Goal: Navigation & Orientation: Understand site structure

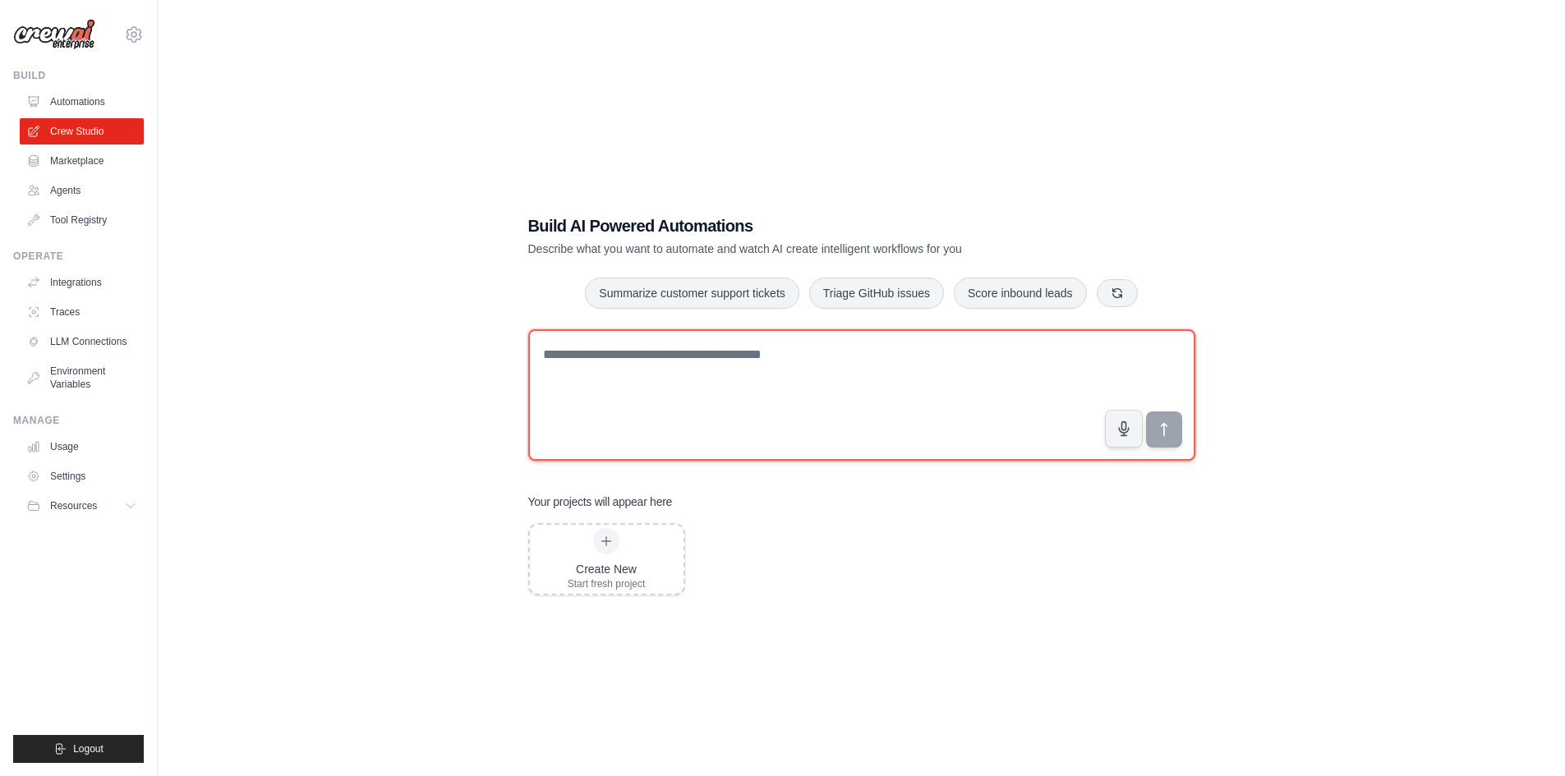
drag, startPoint x: 615, startPoint y: 392, endPoint x: 665, endPoint y: 395, distance: 50.2
click at [665, 395] on textarea at bounding box center [861, 394] width 667 height 131
drag, startPoint x: 803, startPoint y: 357, endPoint x: 558, endPoint y: 352, distance: 244.9
click at [558, 352] on textarea at bounding box center [861, 394] width 667 height 131
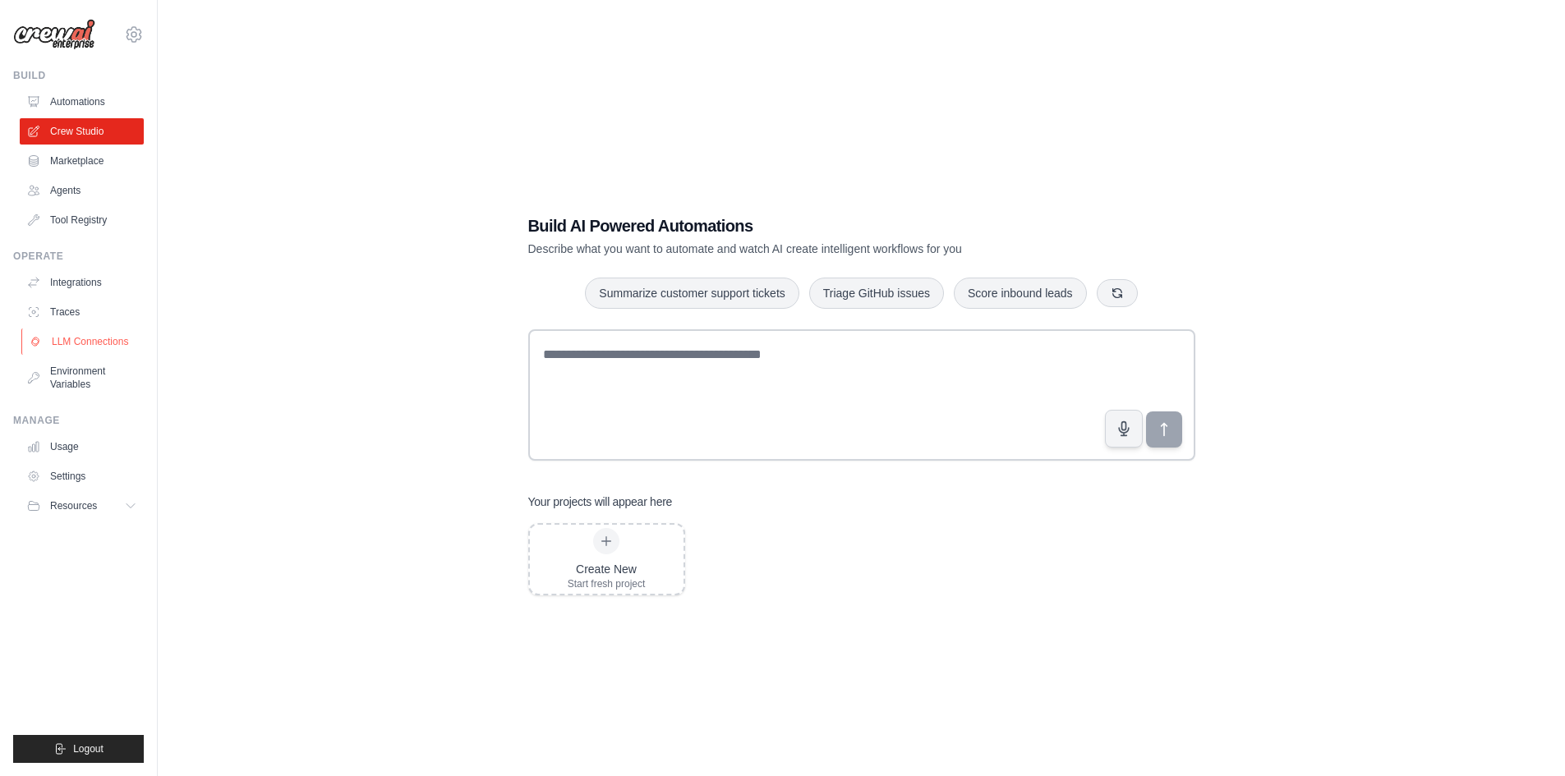
click at [93, 346] on link "LLM Connections" at bounding box center [83, 342] width 124 height 26
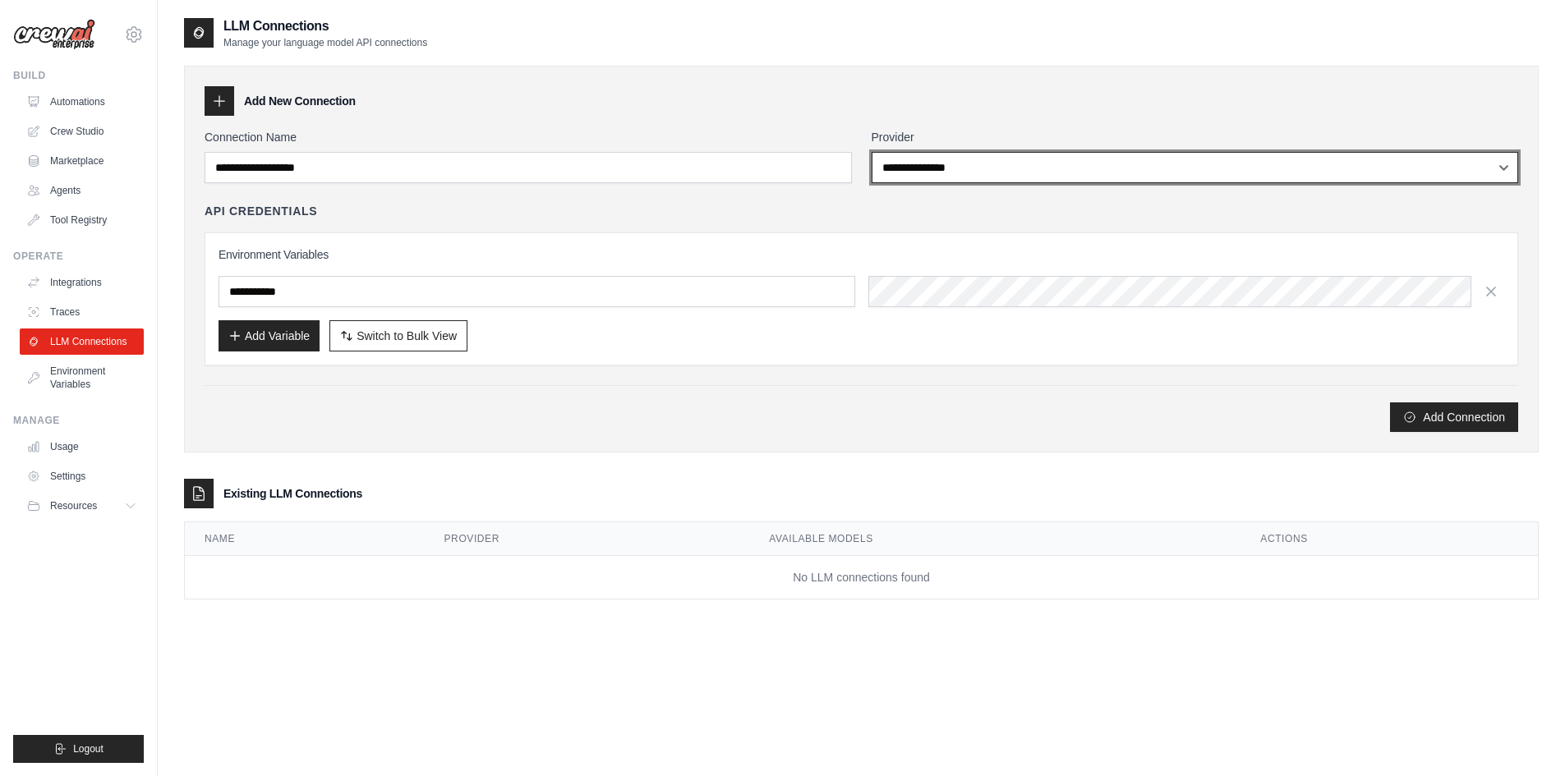
click at [1033, 162] on select "**********" at bounding box center [1195, 167] width 647 height 31
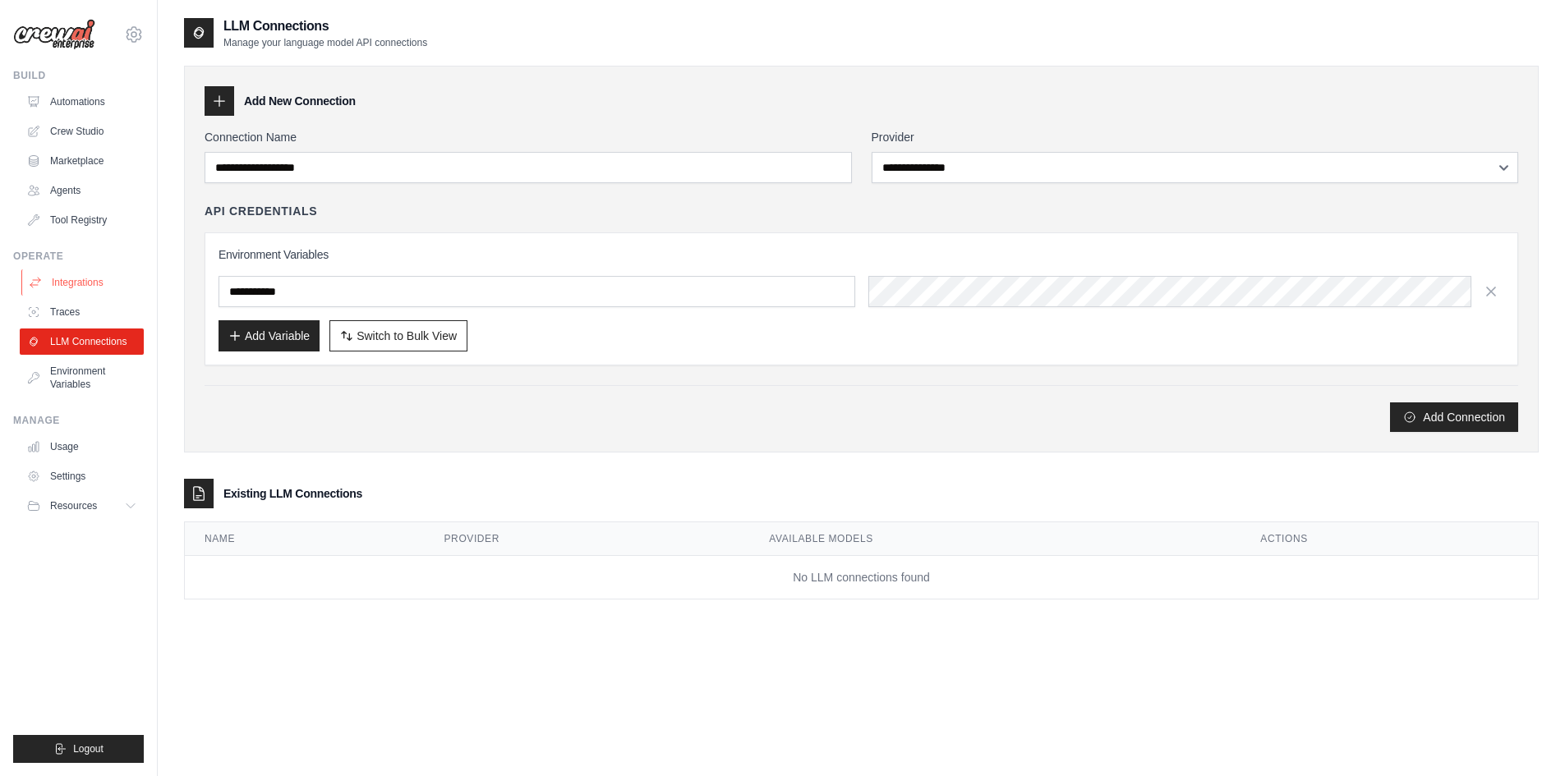
drag, startPoint x: 70, startPoint y: 265, endPoint x: 76, endPoint y: 274, distance: 10.7
click at [76, 274] on div "Operate Integrations Traces LLM Connections Environment Variables" at bounding box center [78, 324] width 131 height 148
click at [76, 274] on link "Integrations" at bounding box center [83, 282] width 124 height 26
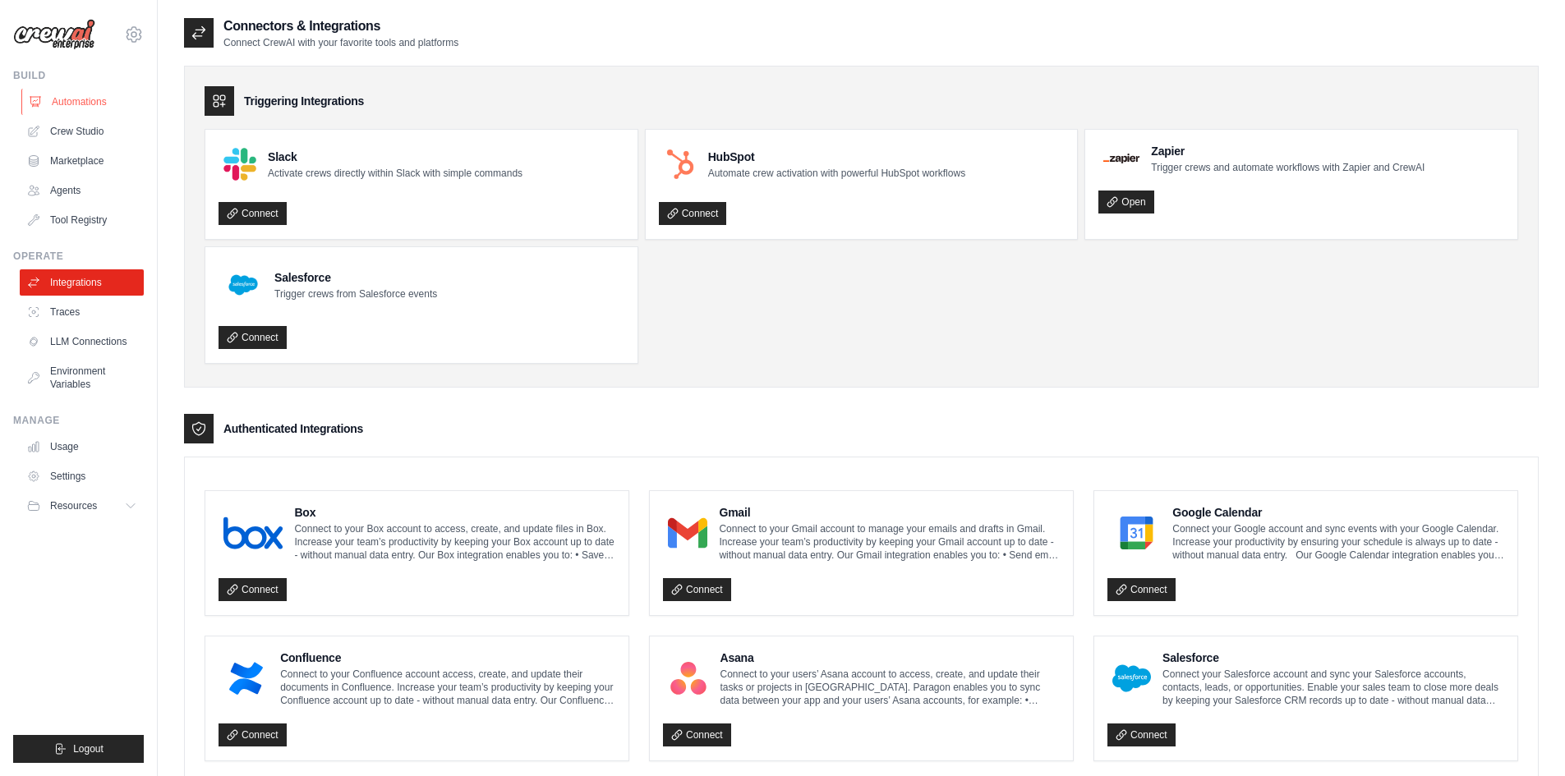
click at [59, 99] on link "Automations" at bounding box center [83, 102] width 124 height 26
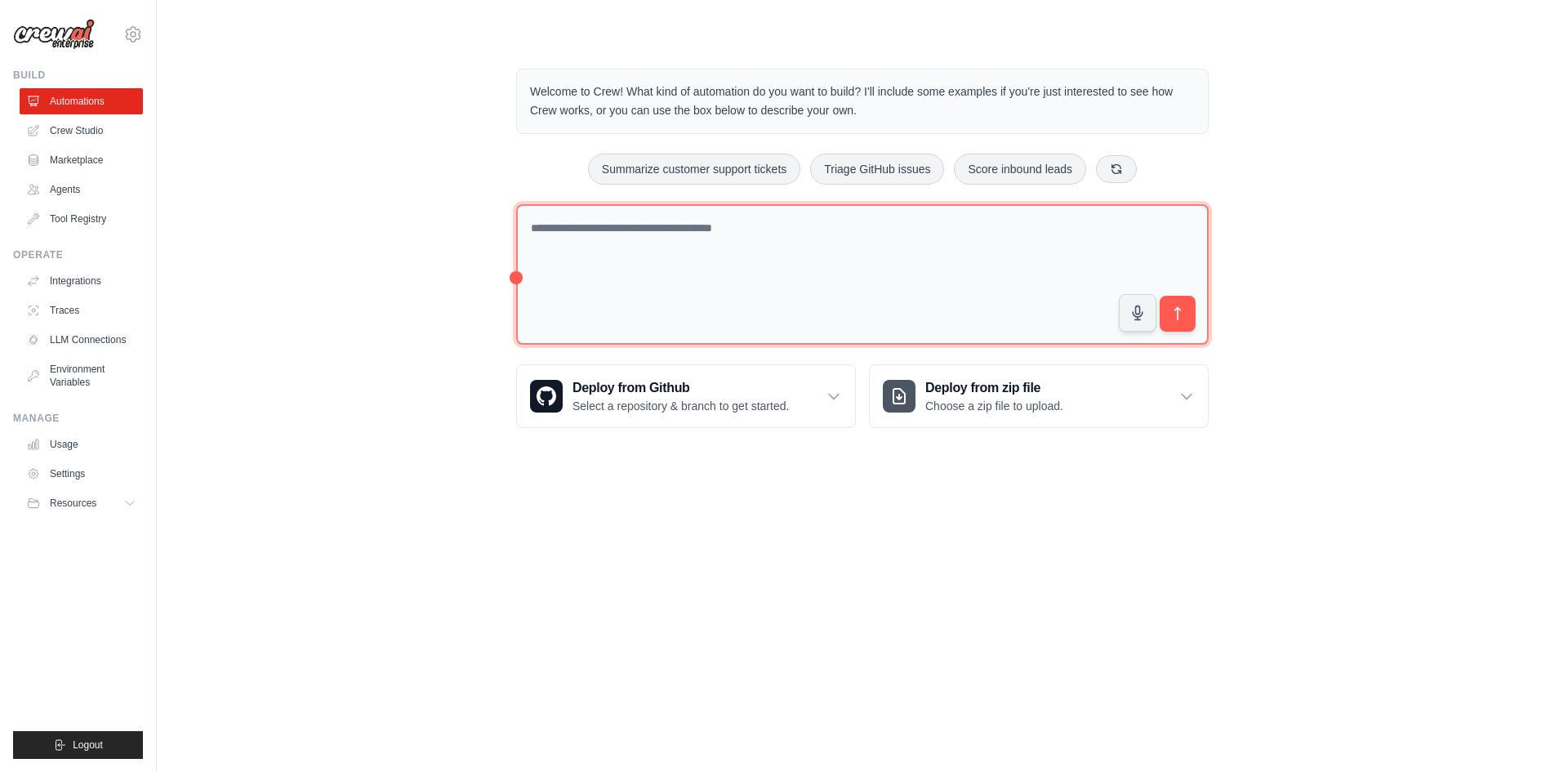
click at [611, 268] on textarea at bounding box center [862, 275] width 693 height 141
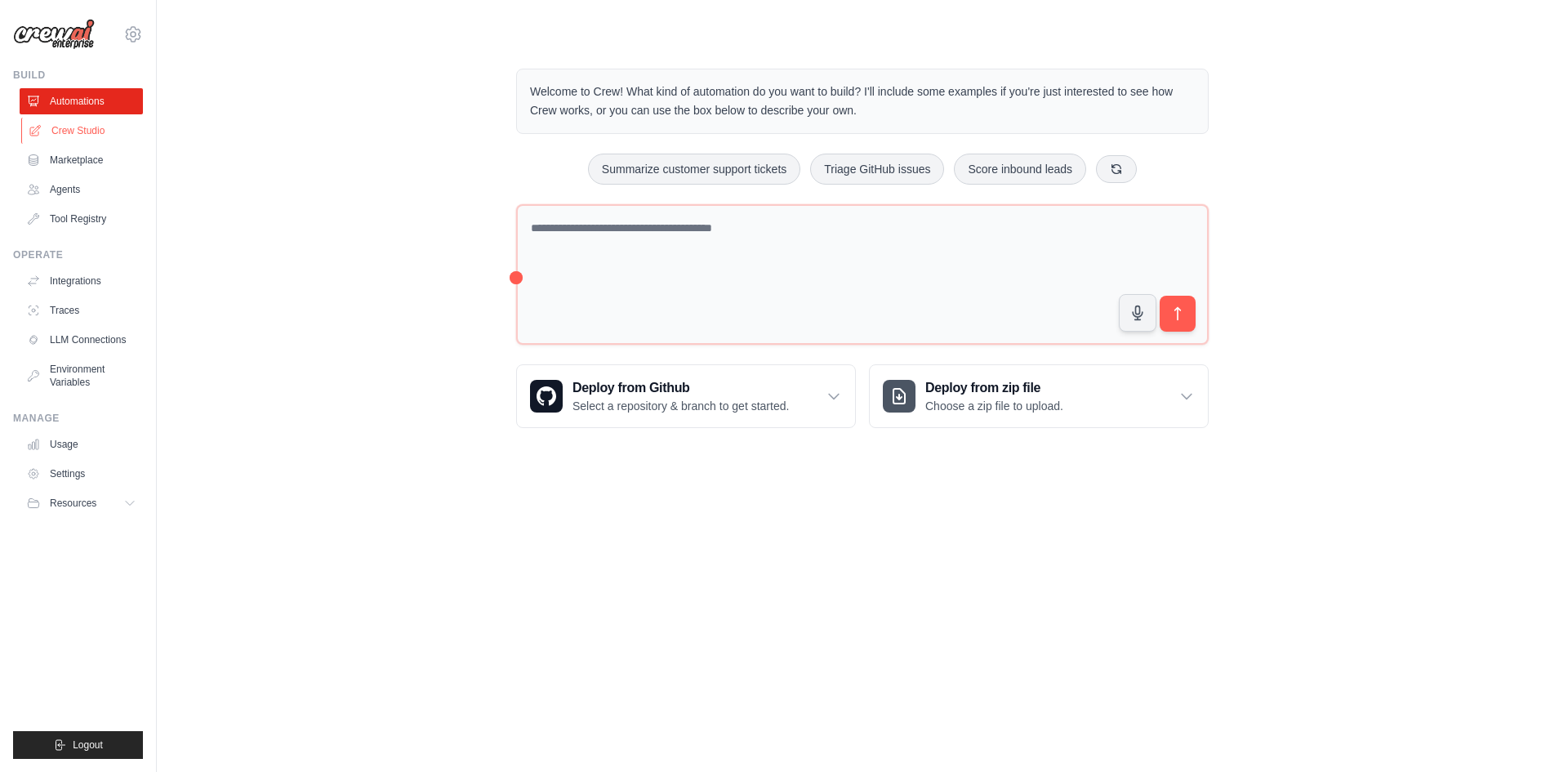
click at [45, 131] on link "Crew Studio" at bounding box center [83, 130] width 123 height 26
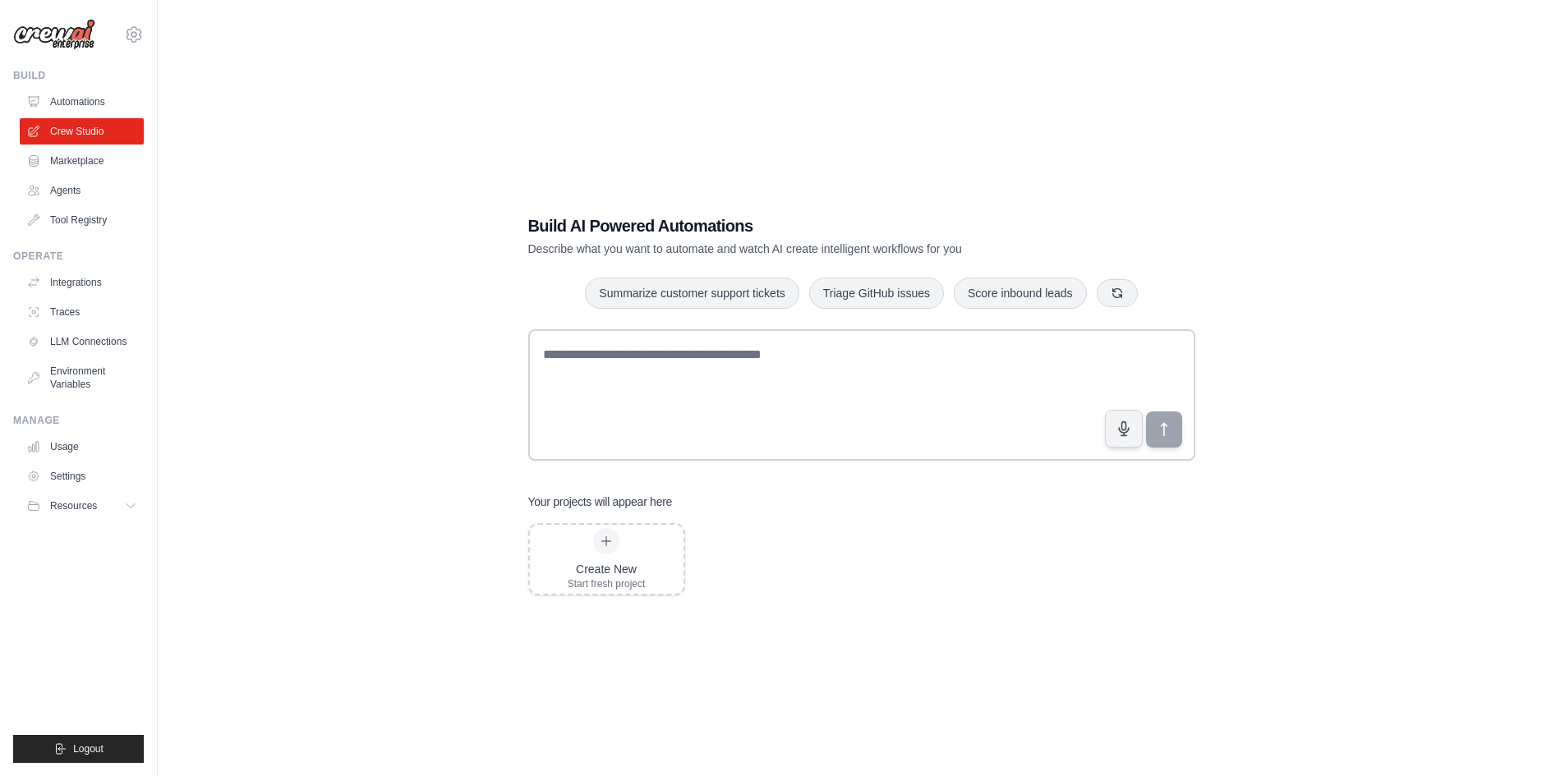
click at [53, 227] on link "Tool Registry" at bounding box center [82, 220] width 124 height 26
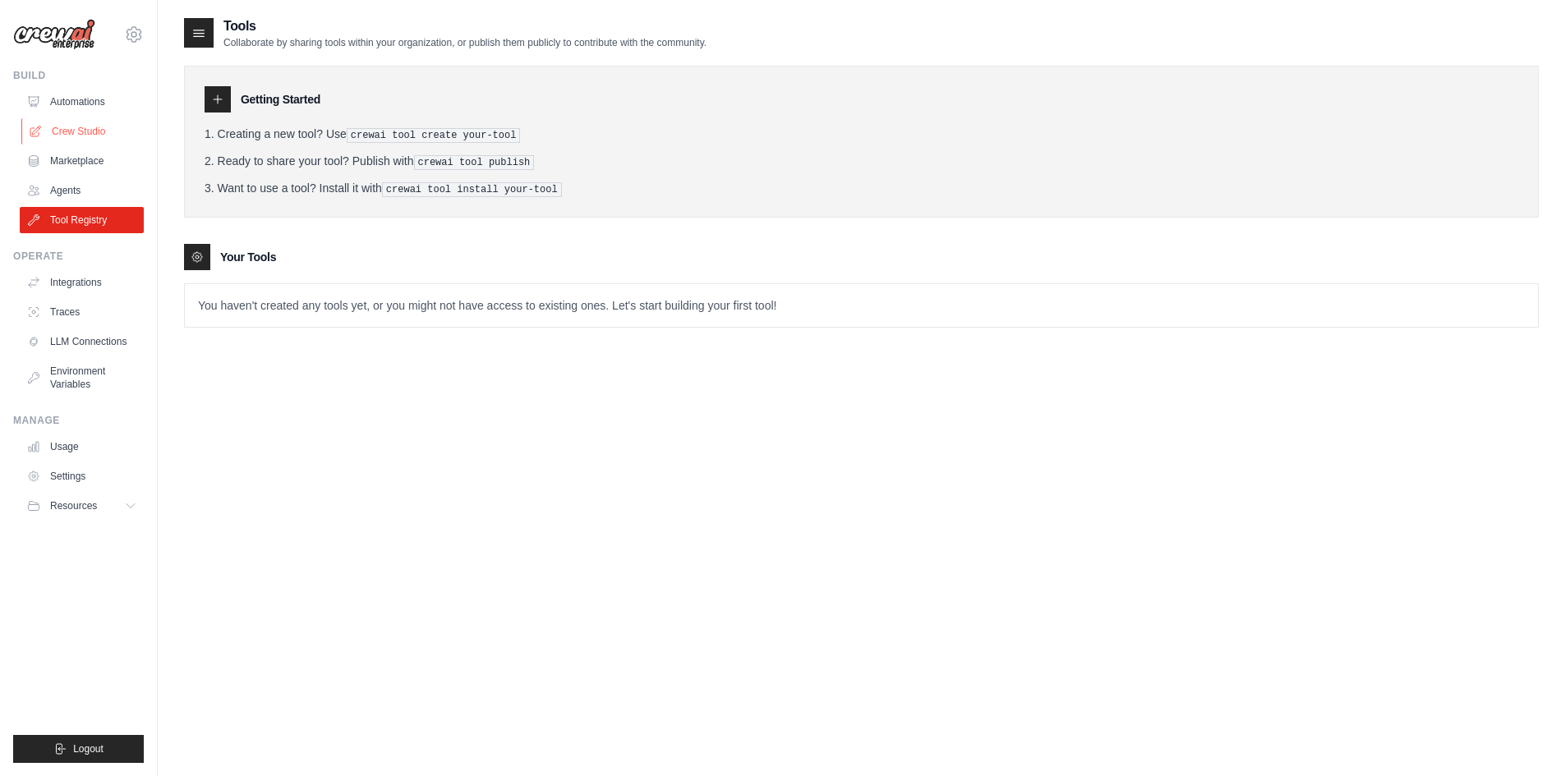
click at [62, 122] on link "Crew Studio" at bounding box center [83, 131] width 124 height 26
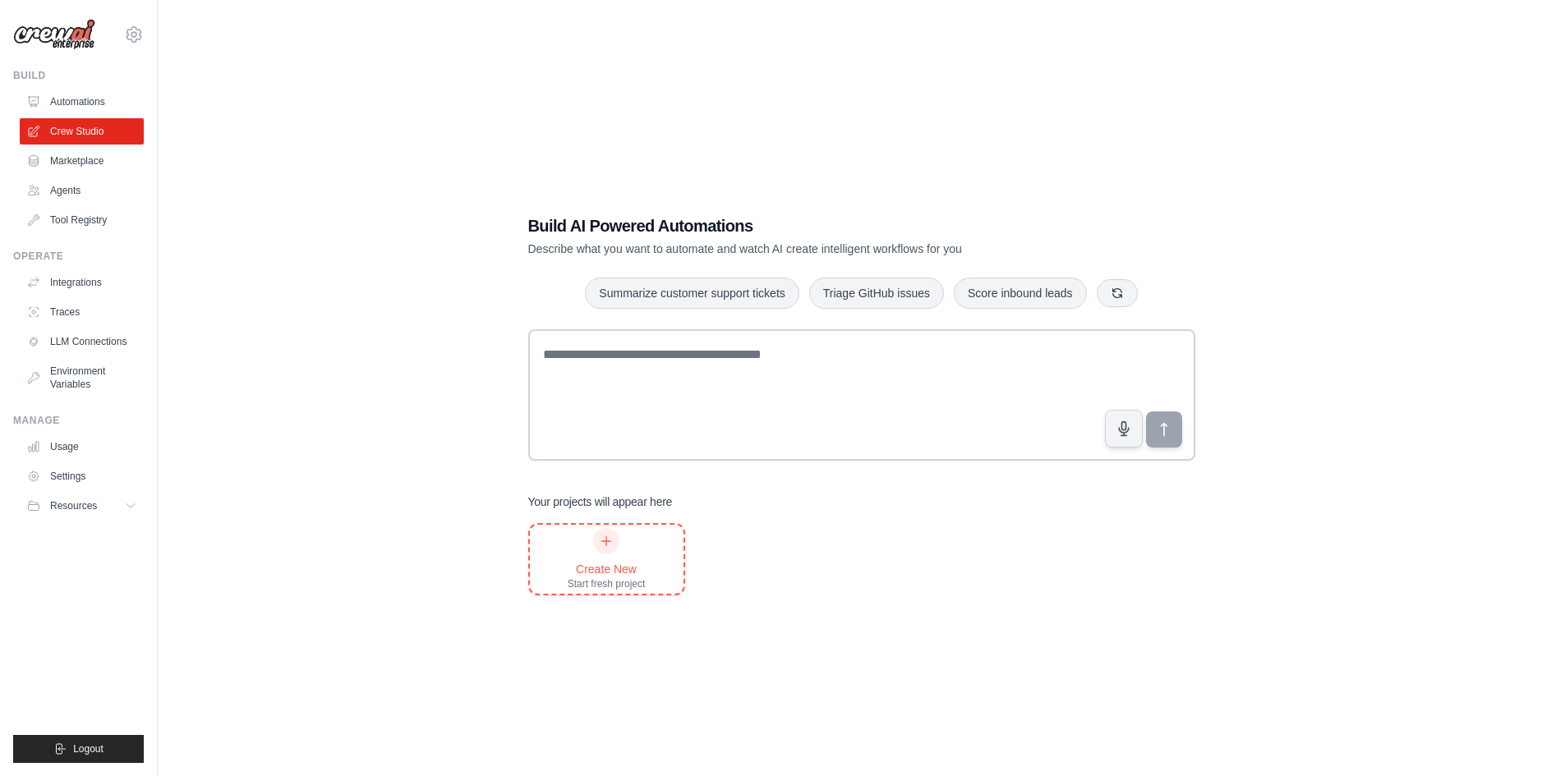
click at [595, 539] on div at bounding box center [606, 541] width 26 height 26
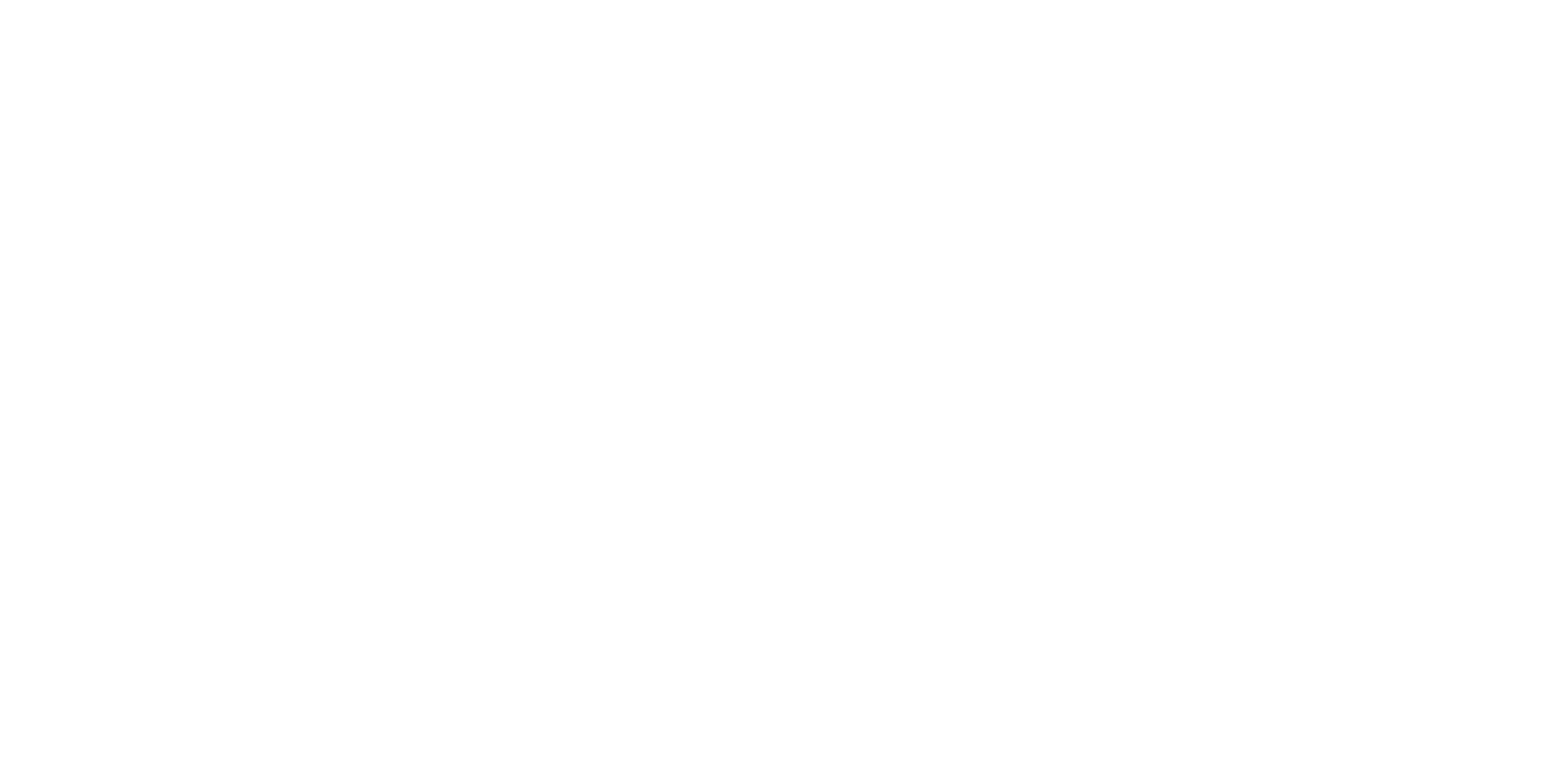
click at [645, 0] on html at bounding box center [784, 0] width 1568 height 0
click at [637, 0] on html at bounding box center [784, 0] width 1568 height 0
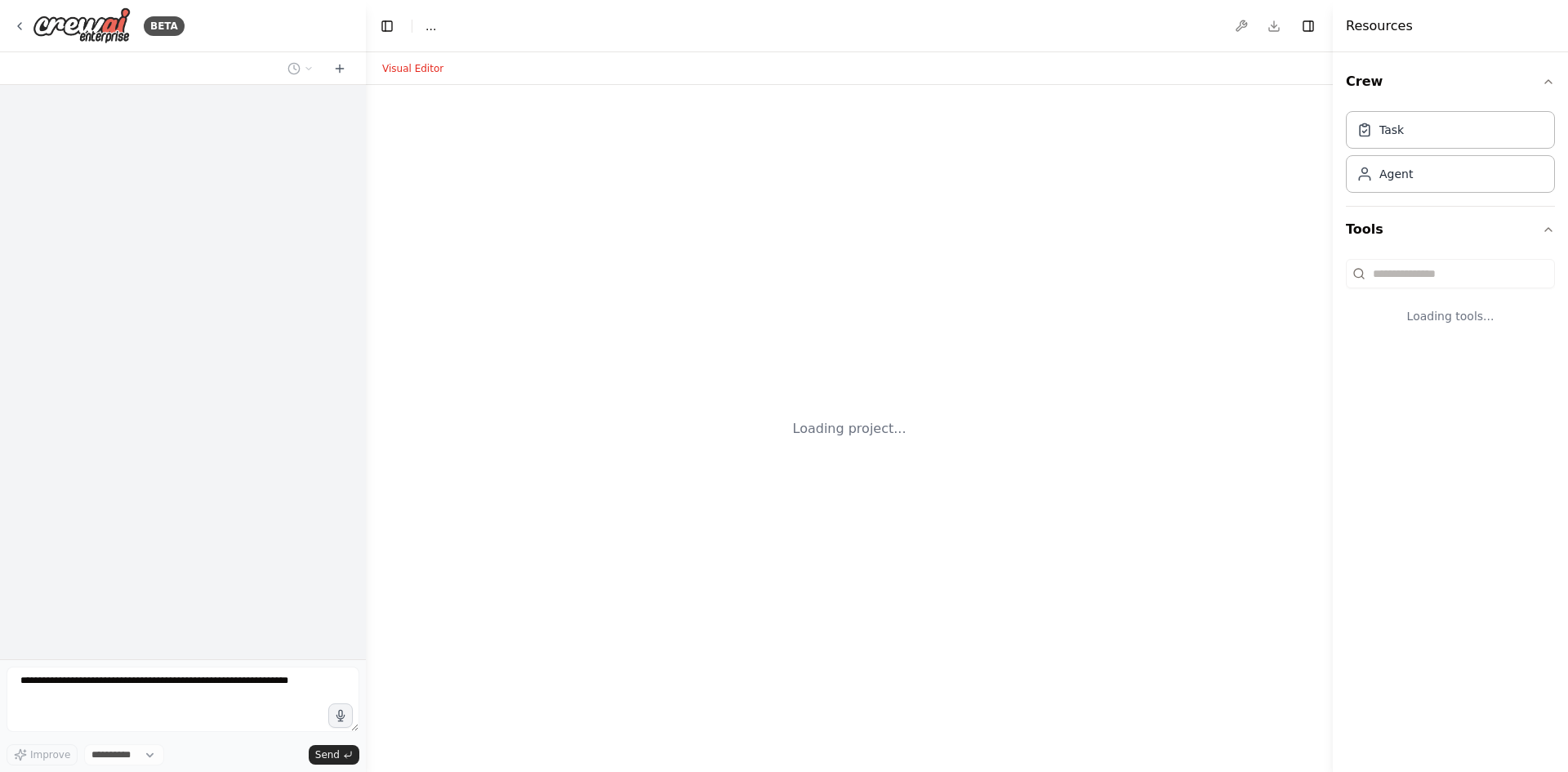
select select "****"
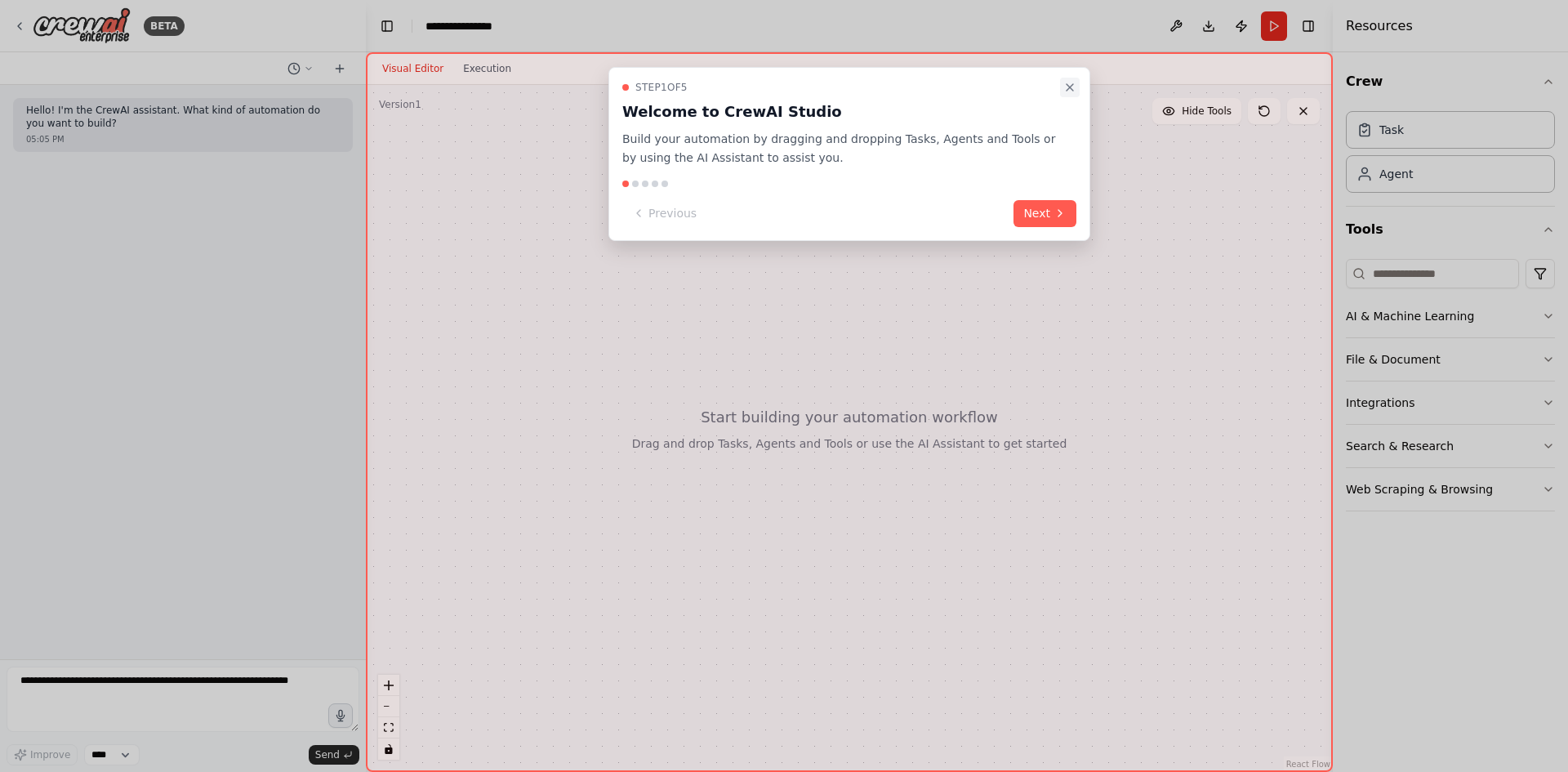
click at [1068, 92] on icon "Close walkthrough" at bounding box center [1070, 87] width 13 height 13
